Goal: Check status: Check status

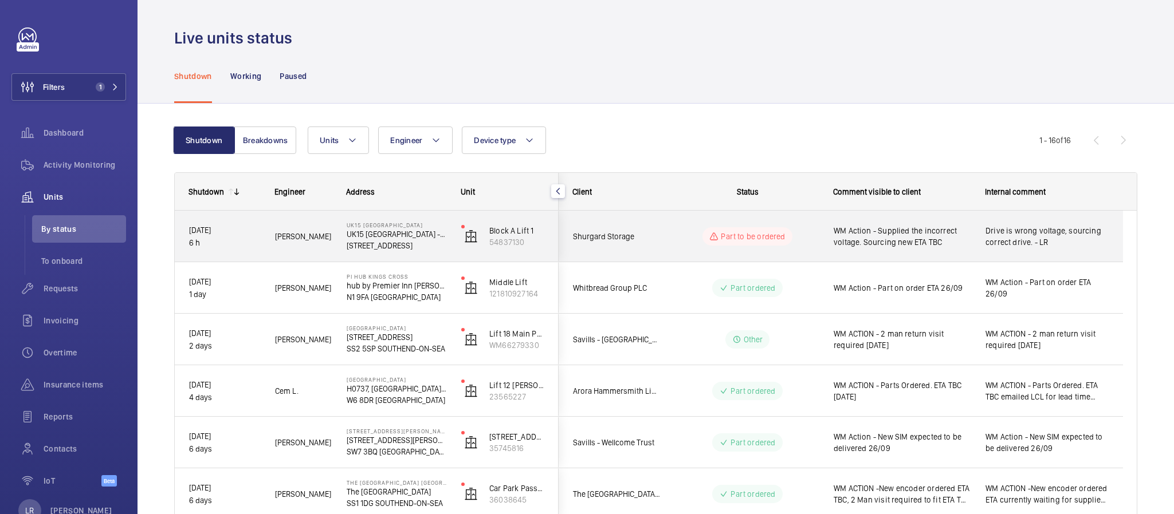
click at [686, 239] on wm-front-pills-cell "Part to be ordered" at bounding box center [747, 236] width 143 height 18
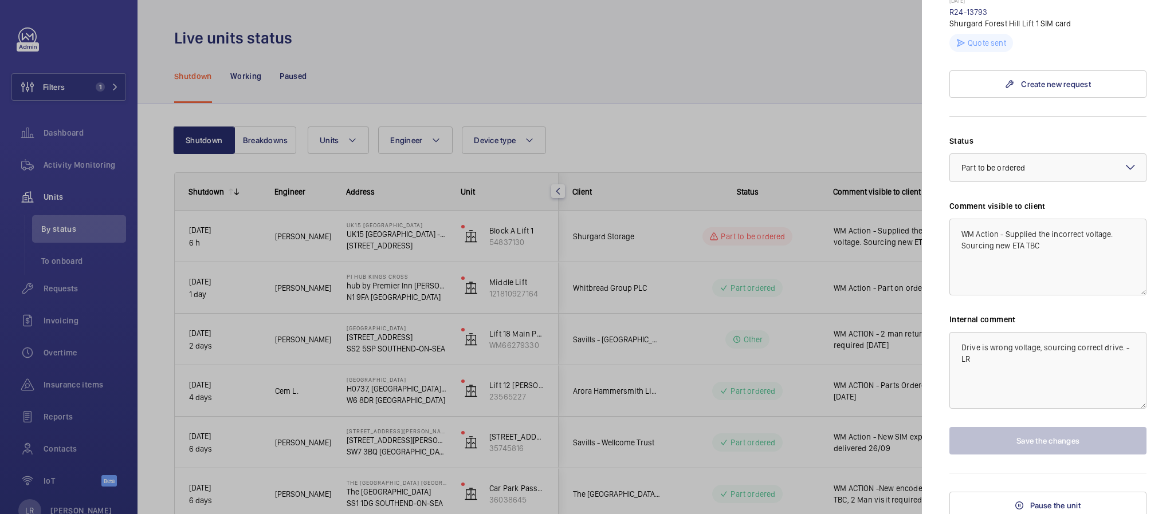
scroll to position [384, 0]
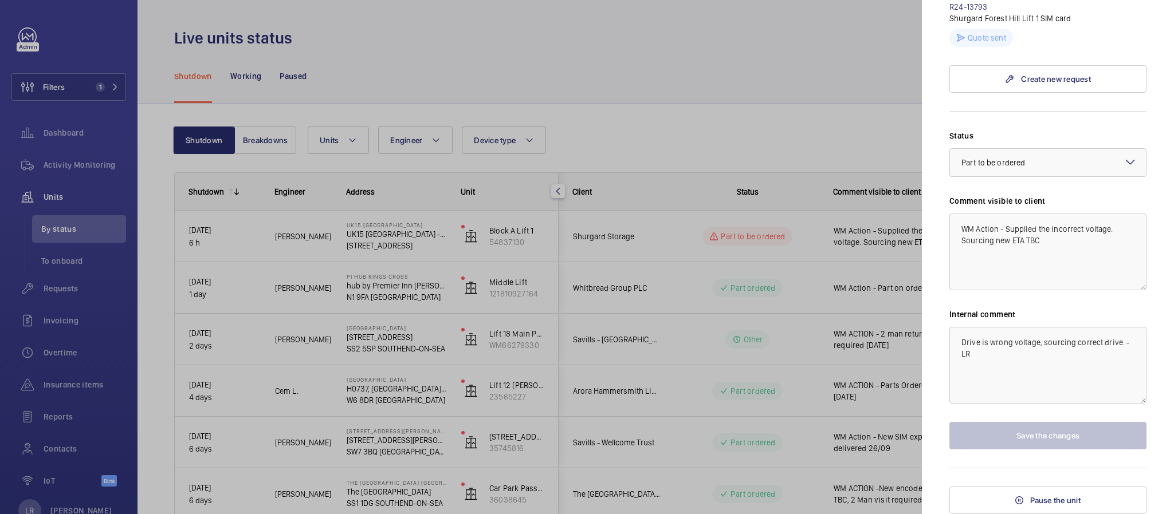
click at [847, 312] on div at bounding box center [587, 257] width 1174 height 514
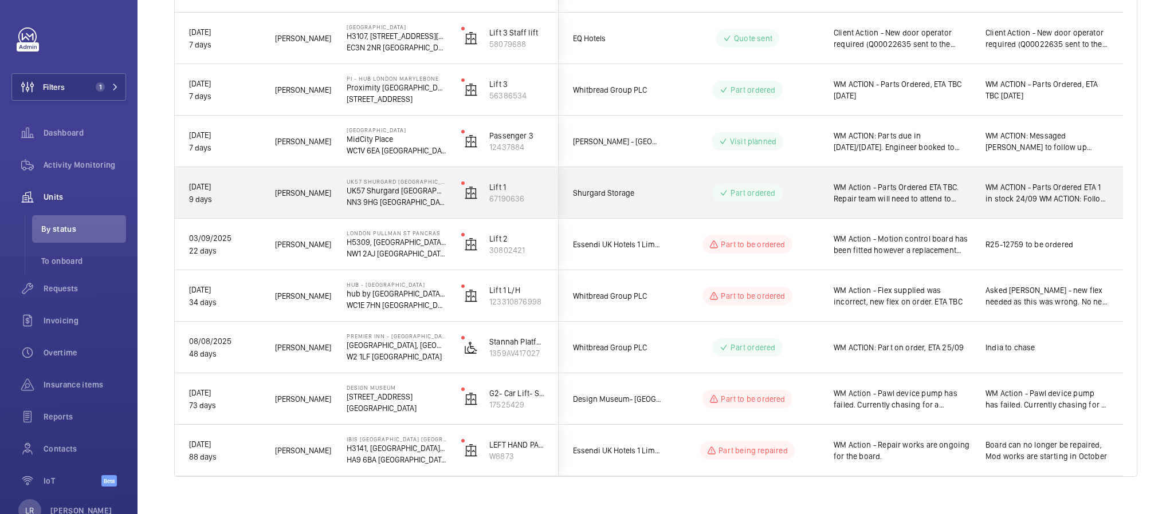
scroll to position [577, 0]
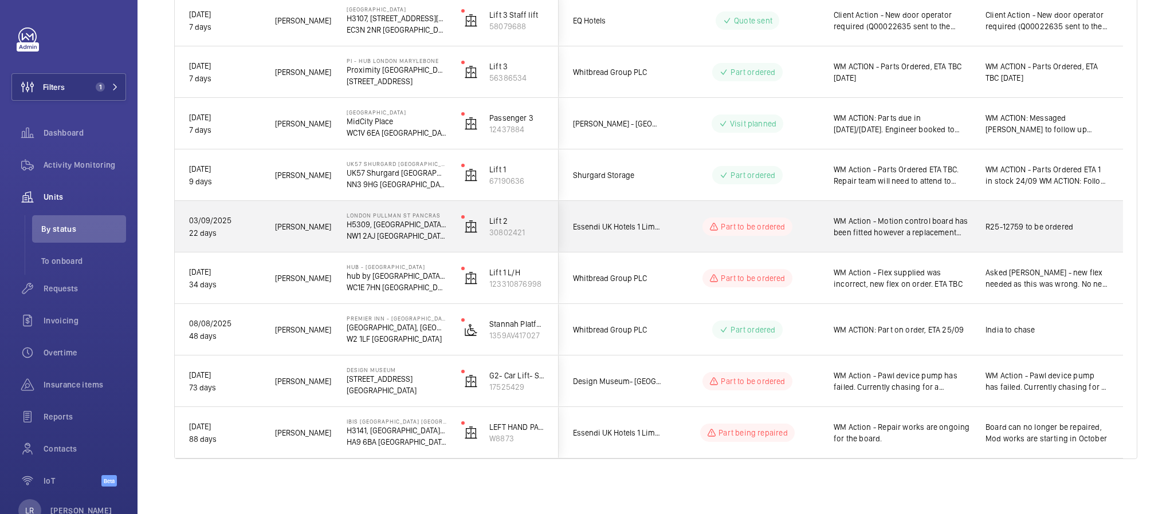
click at [659, 239] on div "Essendi UK Hotels 1 Limited" at bounding box center [610, 227] width 102 height 36
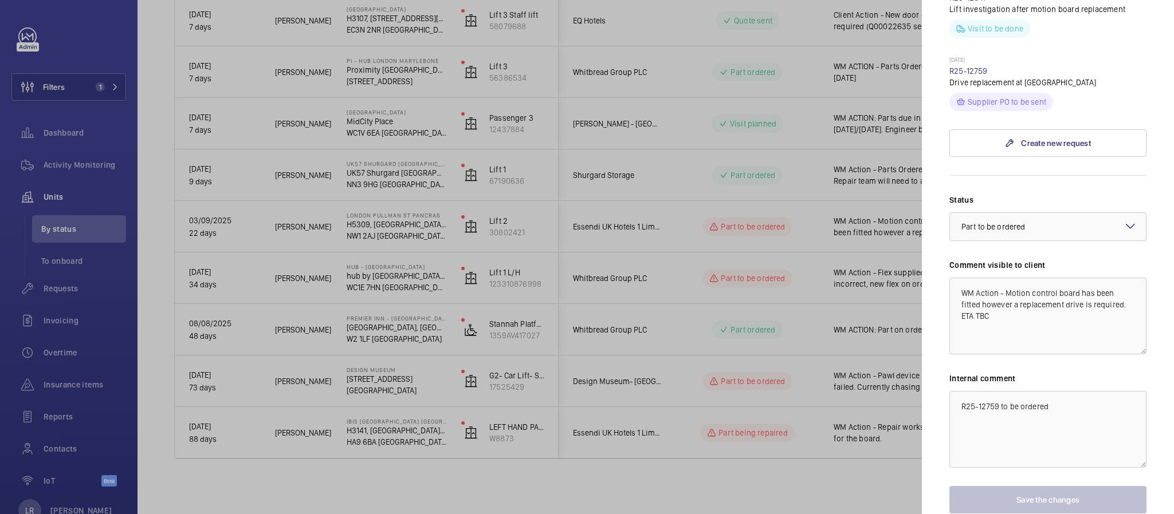
scroll to position [773, 0]
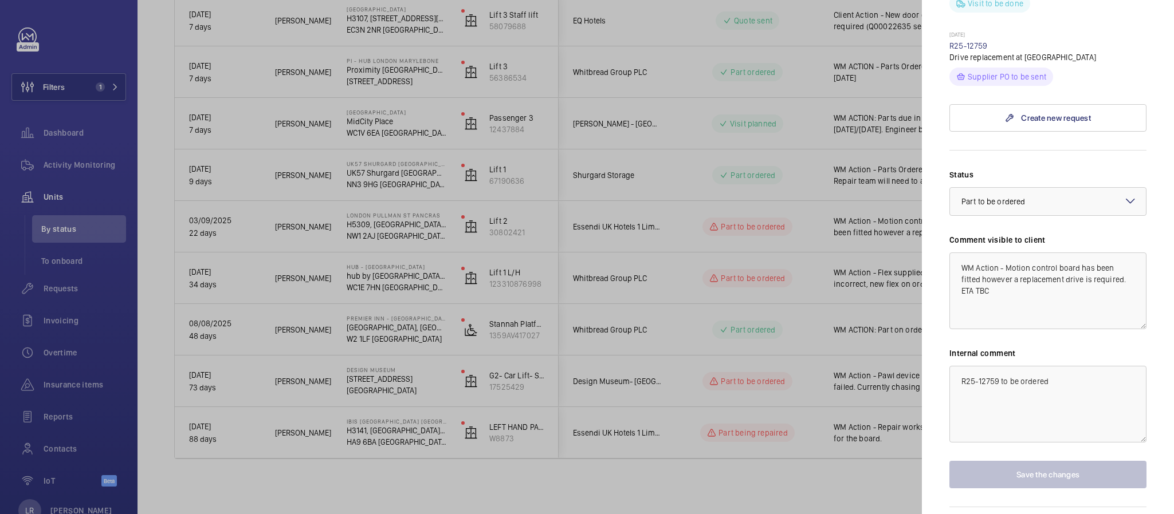
click at [853, 313] on div at bounding box center [587, 257] width 1174 height 514
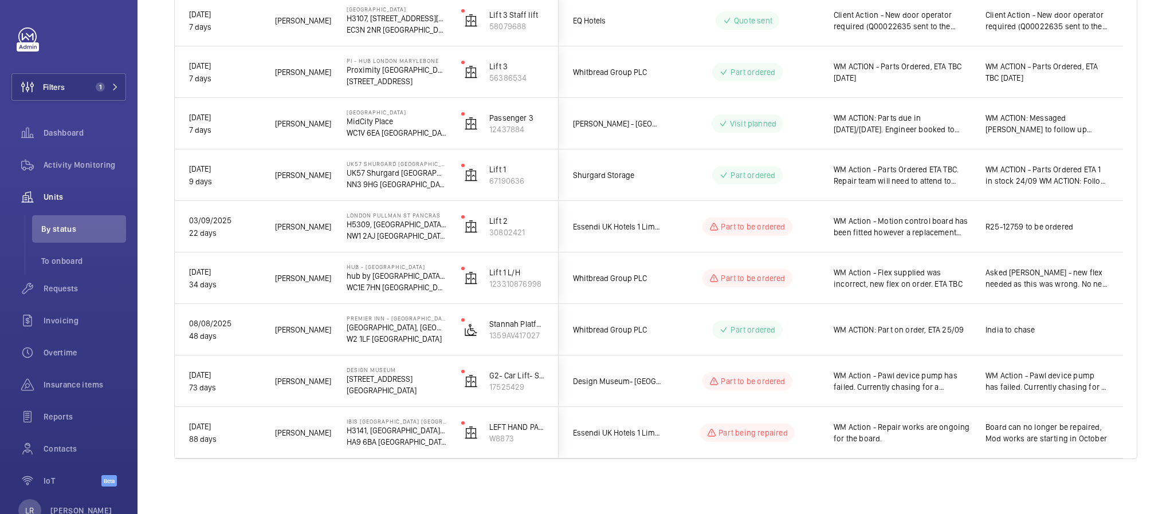
scroll to position [0, 0]
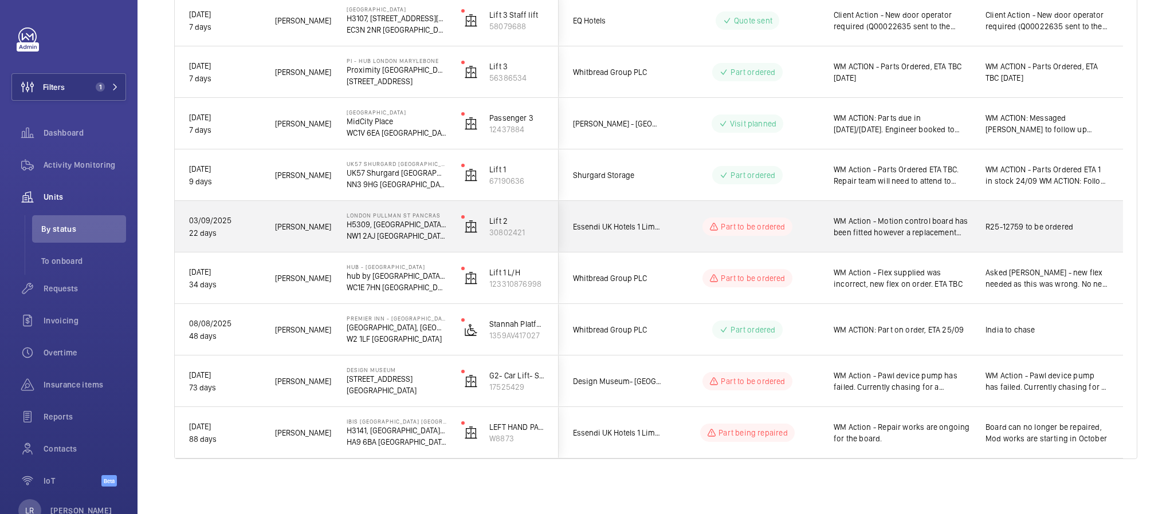
click at [804, 229] on wm-front-pills-cell "Part to be ordered" at bounding box center [747, 227] width 143 height 18
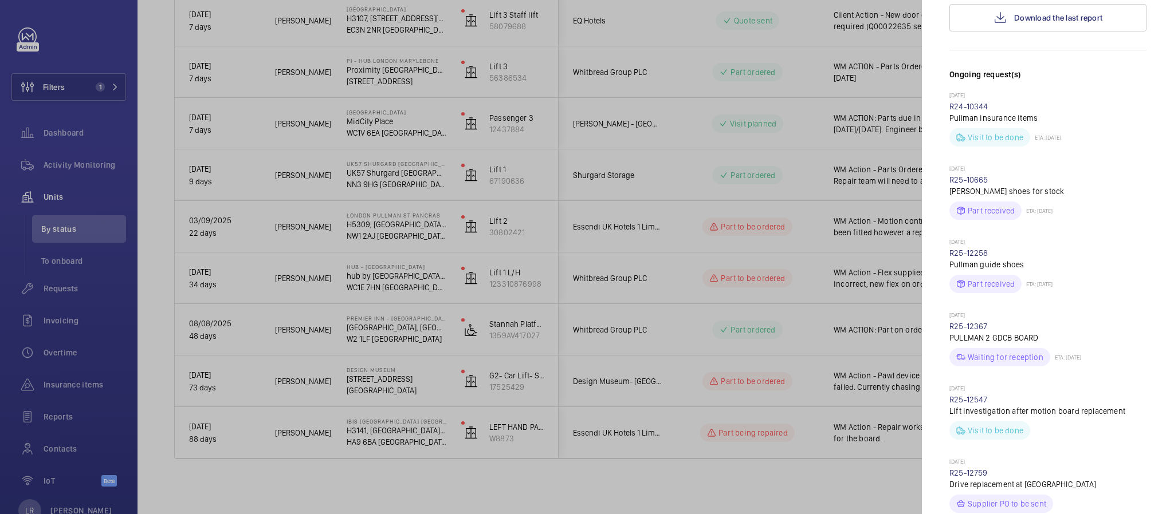
scroll to position [430, 0]
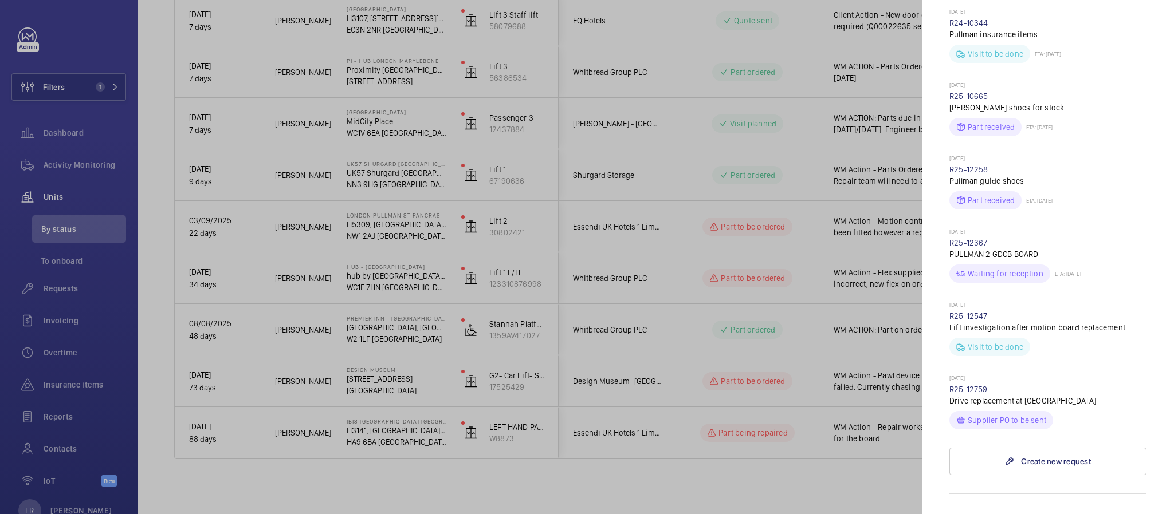
click at [791, 299] on div at bounding box center [587, 257] width 1174 height 514
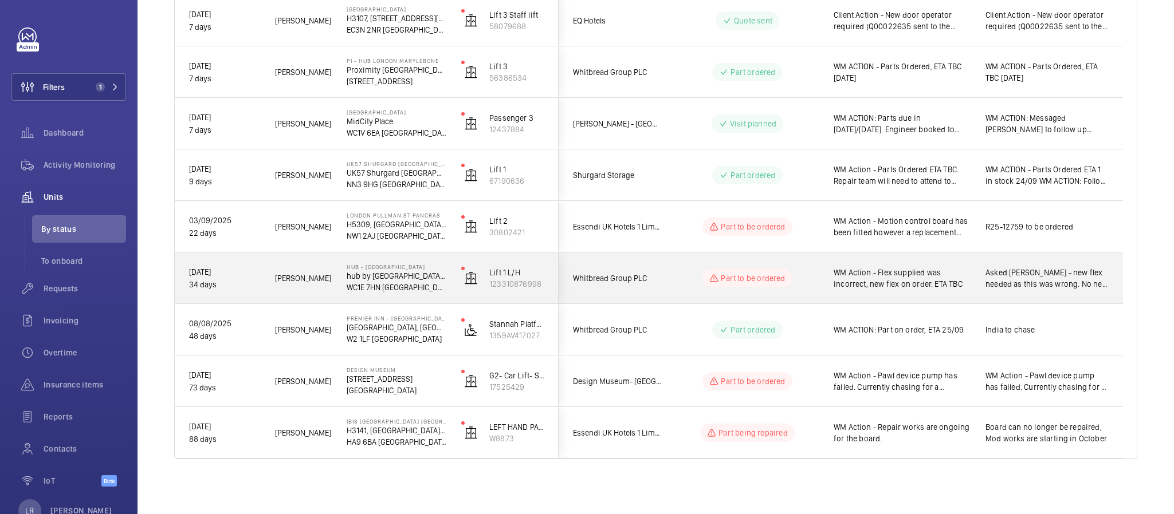
click at [792, 269] on wm-front-pills-cell "Part to be ordered" at bounding box center [747, 278] width 143 height 18
click at [792, 268] on mat-sidenav-container "Filters 1 Dashboard Activity Monitoring Units By status To onboard Requests Inv…" at bounding box center [587, 257] width 1174 height 514
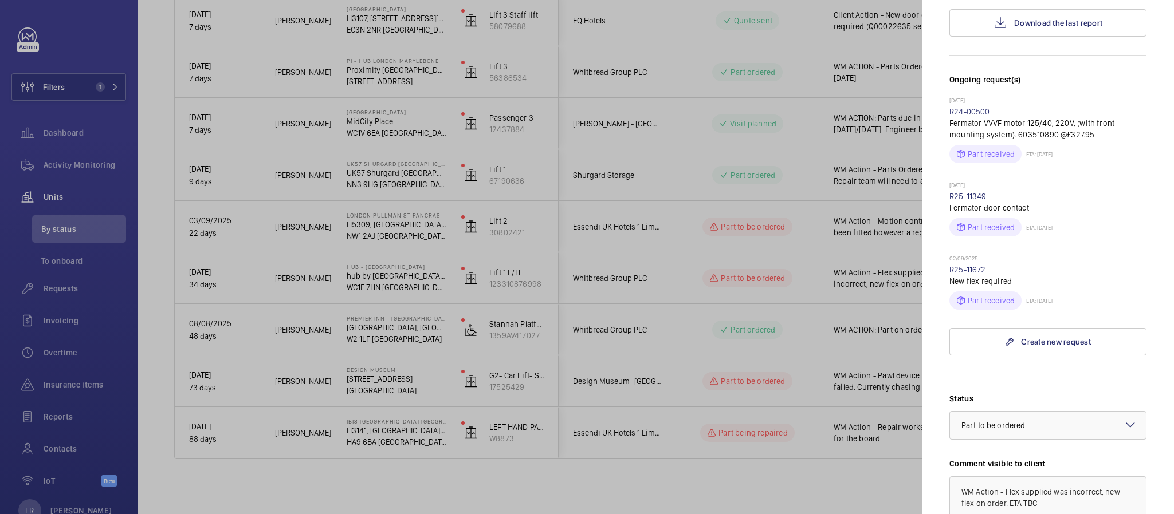
scroll to position [344, 0]
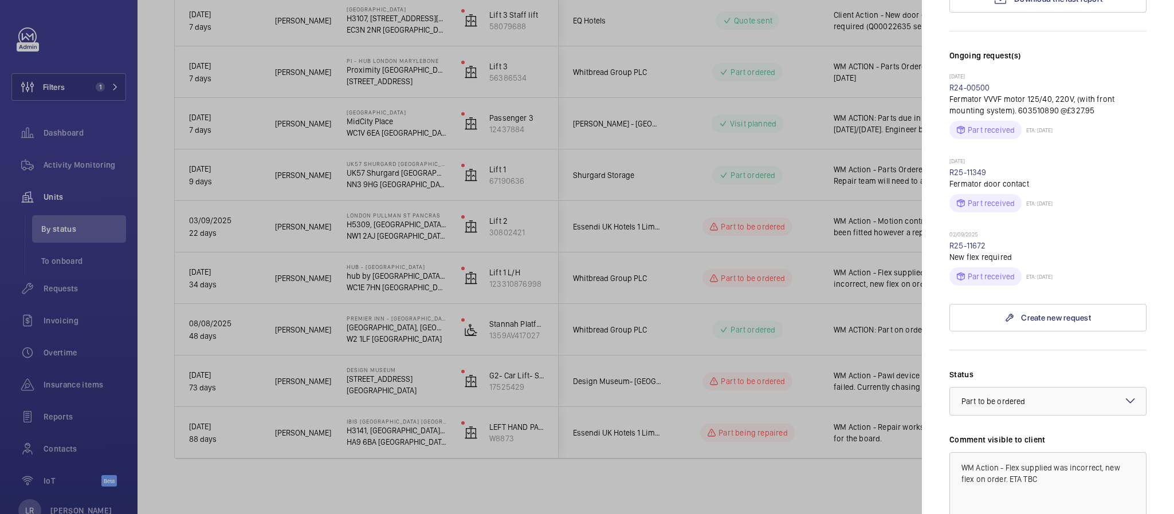
drag, startPoint x: 784, startPoint y: 207, endPoint x: 796, endPoint y: 215, distance: 14.5
click at [786, 207] on div at bounding box center [587, 257] width 1174 height 514
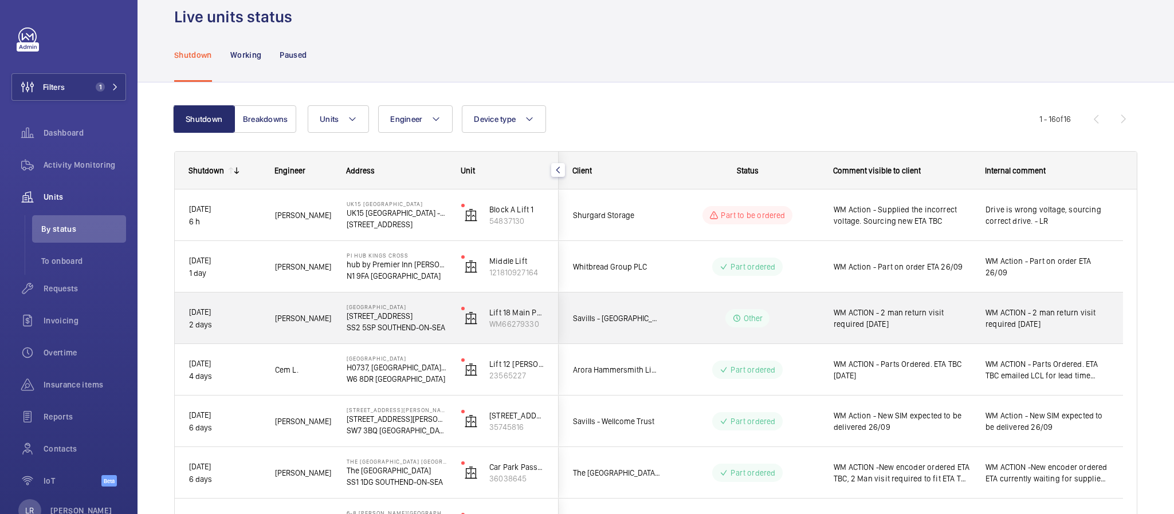
scroll to position [0, 0]
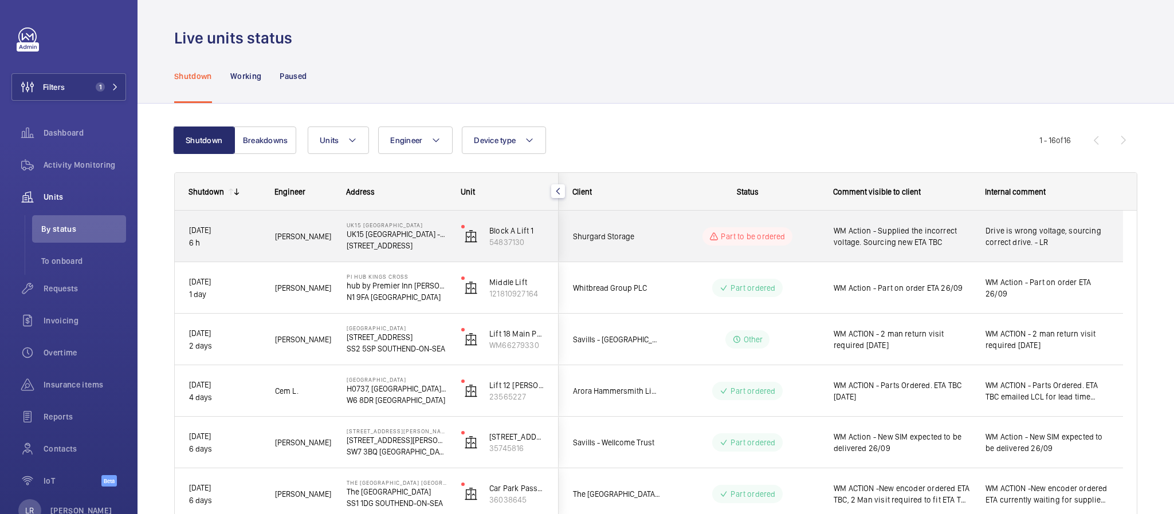
click at [801, 234] on wm-front-pills-cell "Part to be ordered" at bounding box center [747, 236] width 143 height 18
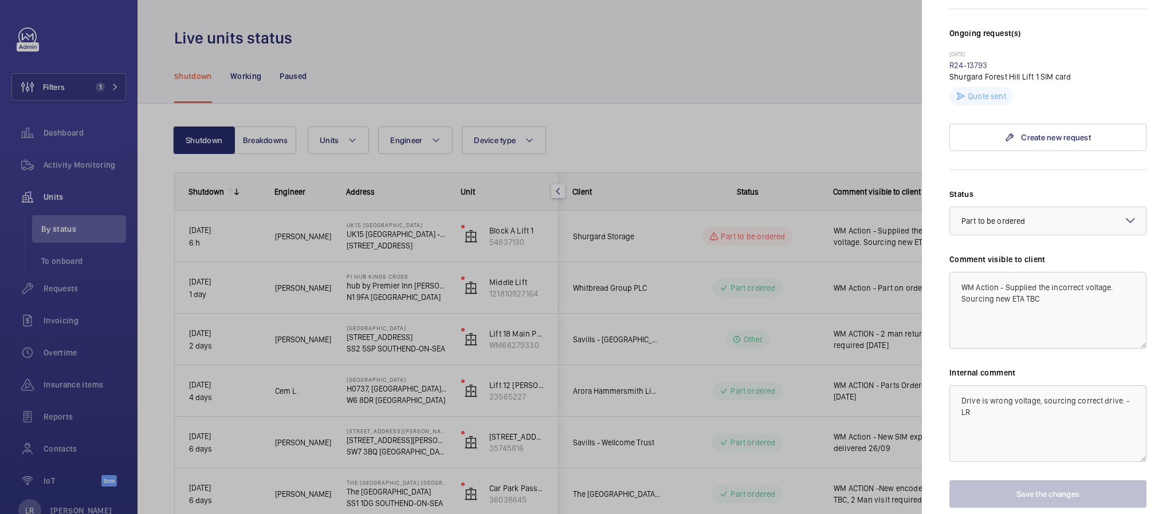
scroll to position [384, 0]
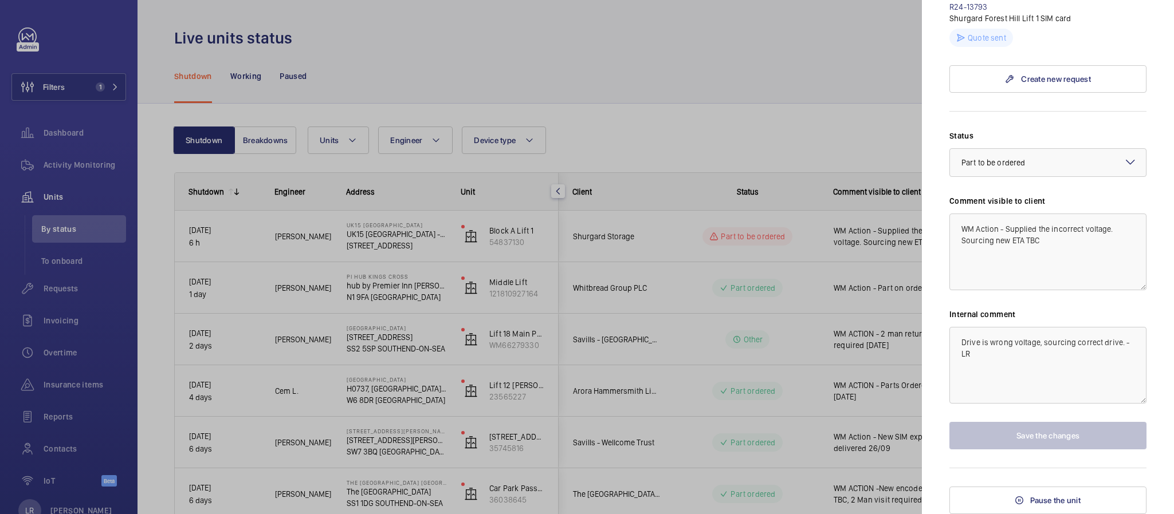
click at [760, 141] on div at bounding box center [587, 257] width 1174 height 514
